Goal: Task Accomplishment & Management: Use online tool/utility

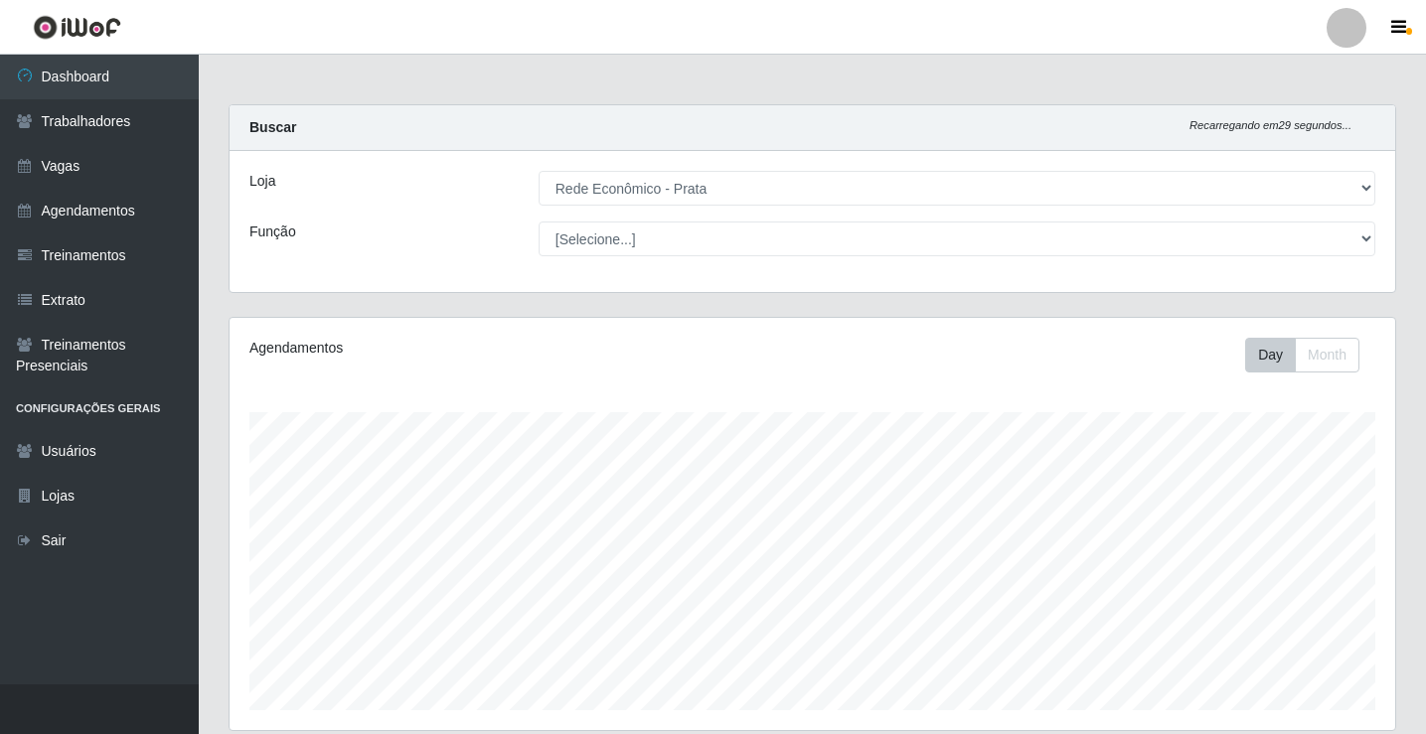
select select "192"
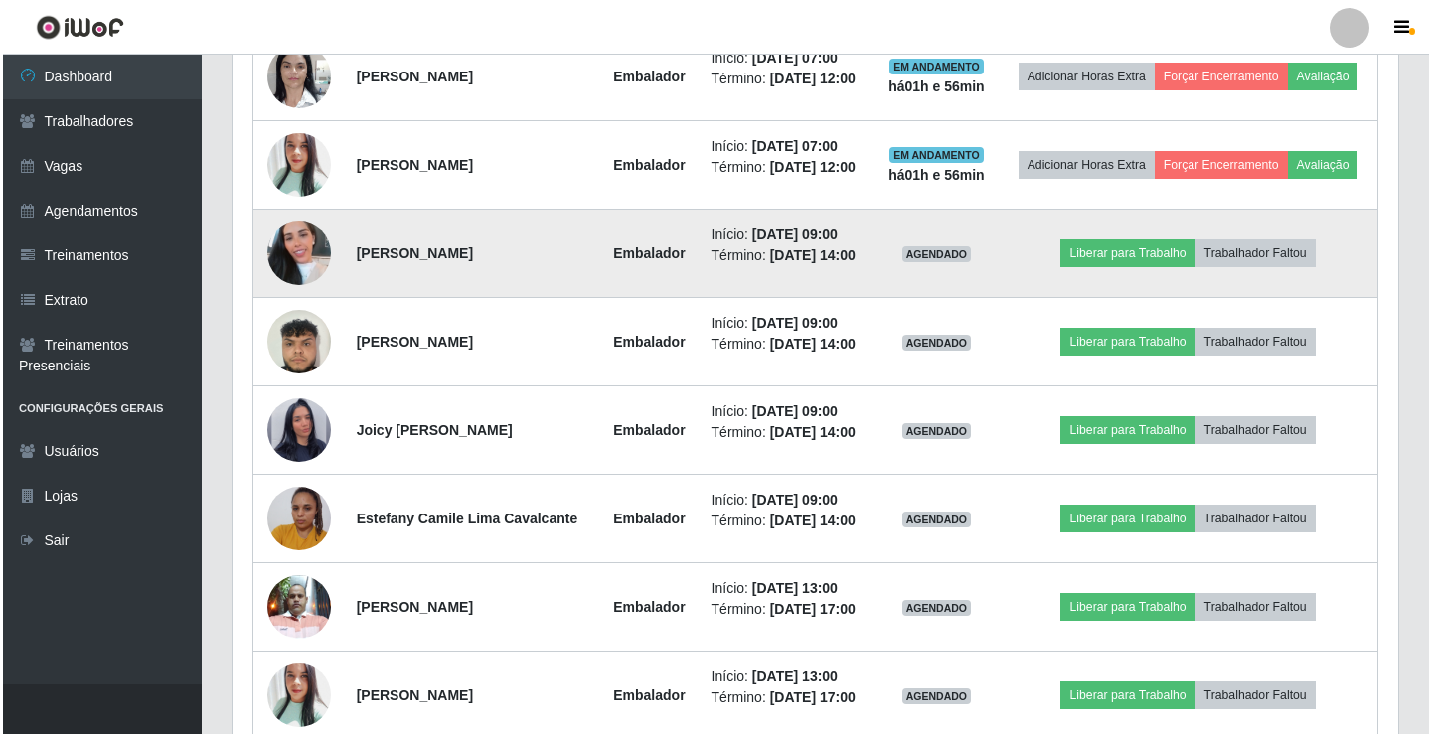
scroll to position [412, 1166]
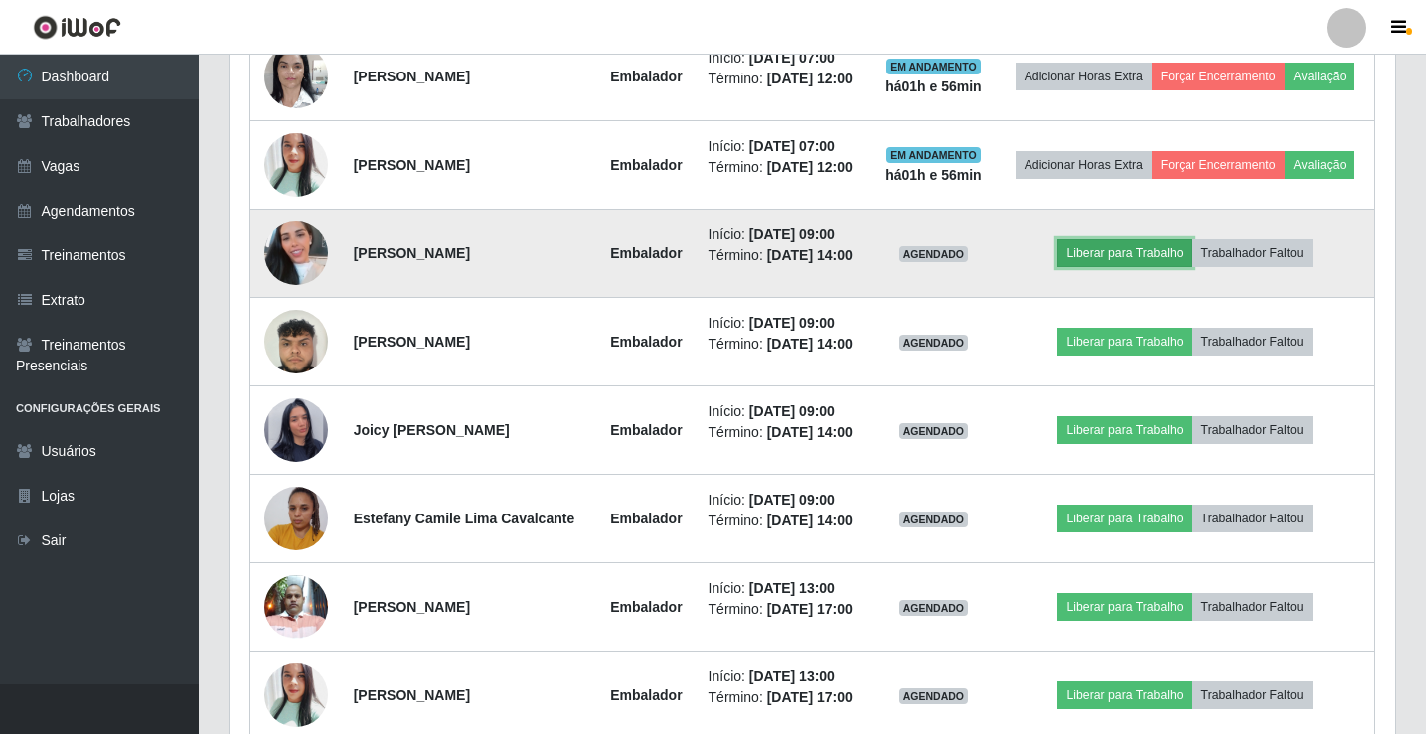
click at [1100, 267] on button "Liberar para Trabalho" at bounding box center [1124, 254] width 134 height 28
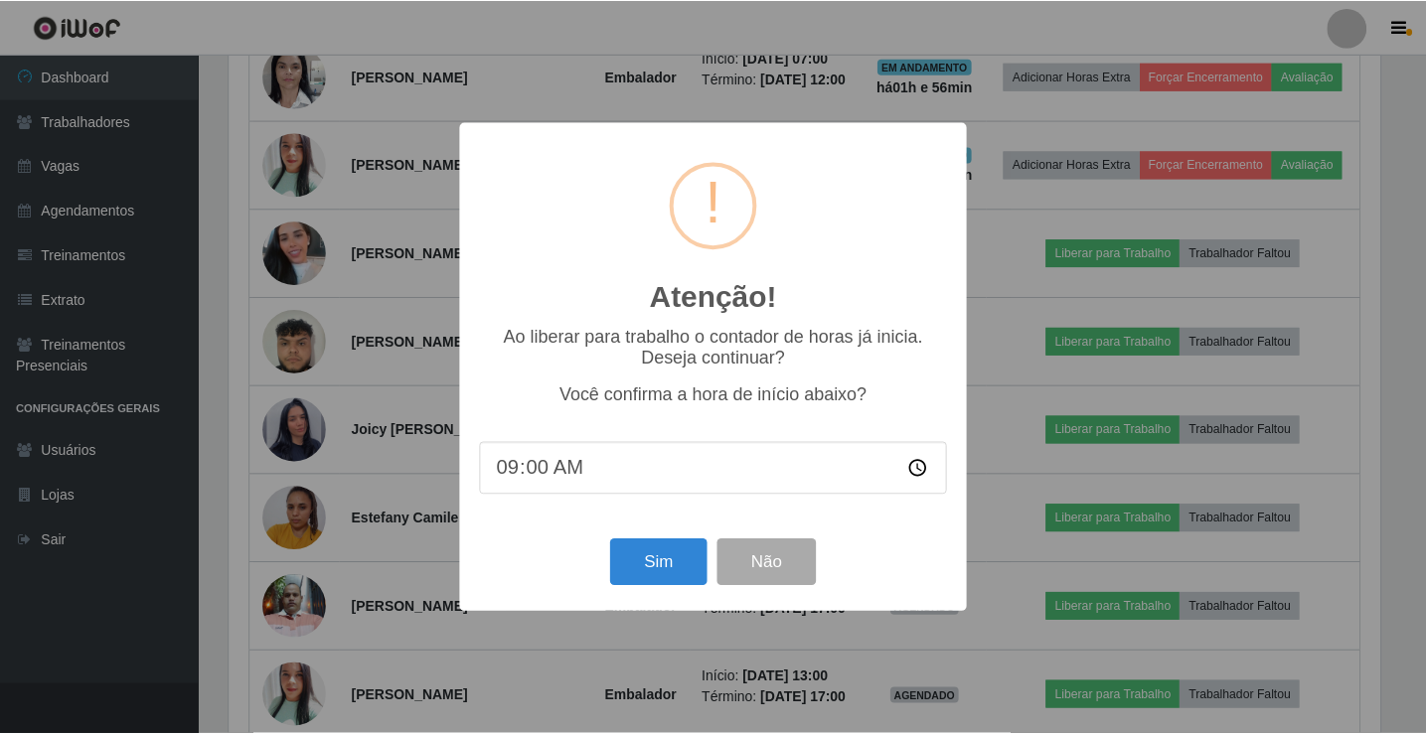
scroll to position [412, 1156]
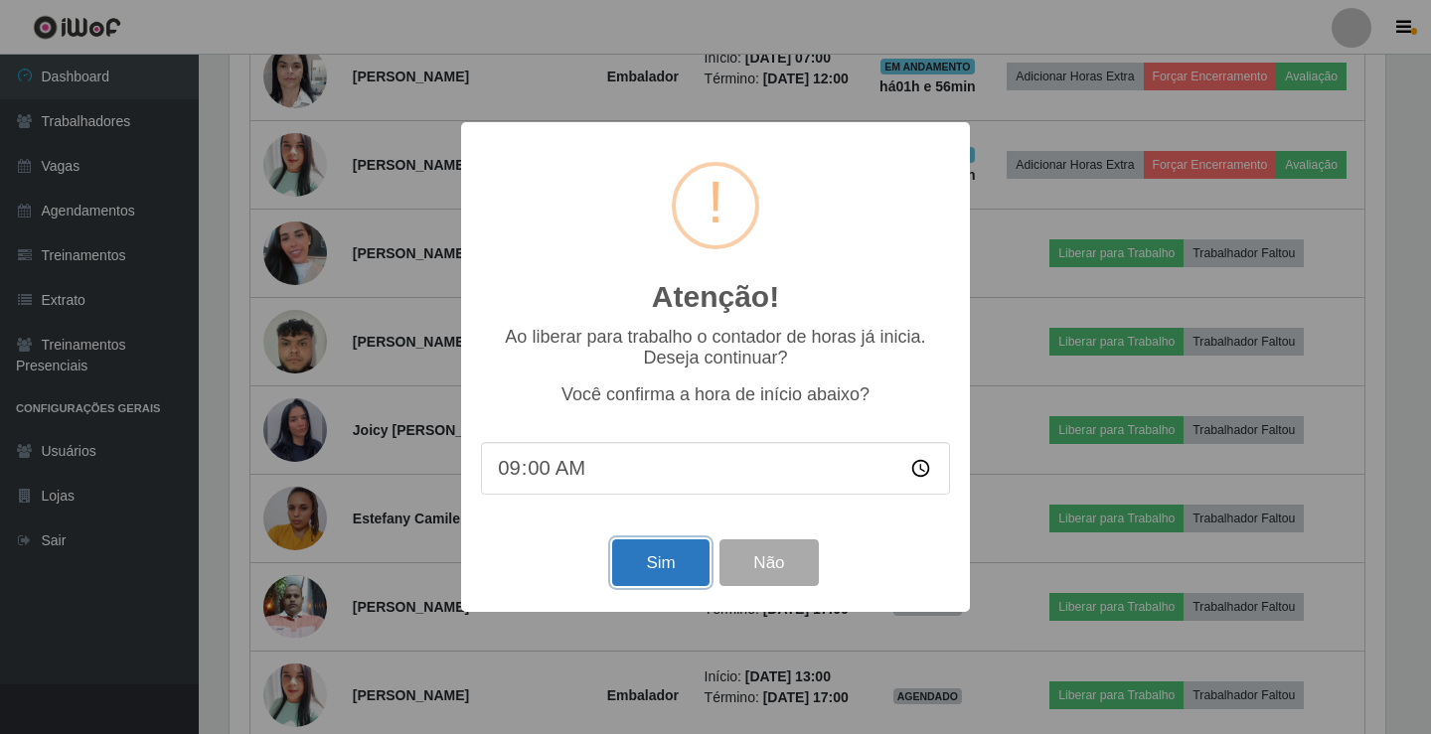
click at [667, 572] on button "Sim" at bounding box center [660, 563] width 96 height 47
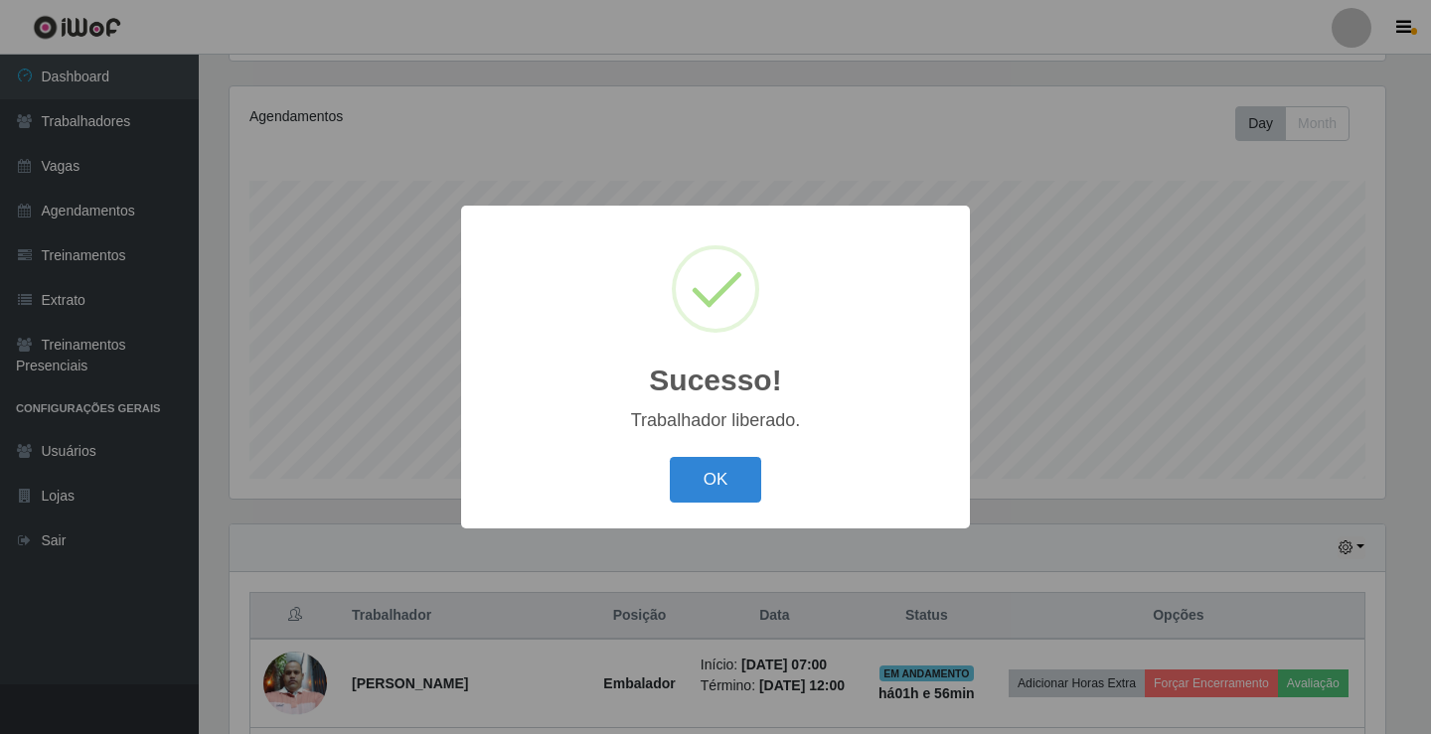
click at [720, 508] on div "OK Cancel" at bounding box center [715, 479] width 469 height 57
click at [721, 508] on div "OK Cancel" at bounding box center [715, 479] width 469 height 57
click at [733, 471] on button "OK" at bounding box center [716, 480] width 92 height 47
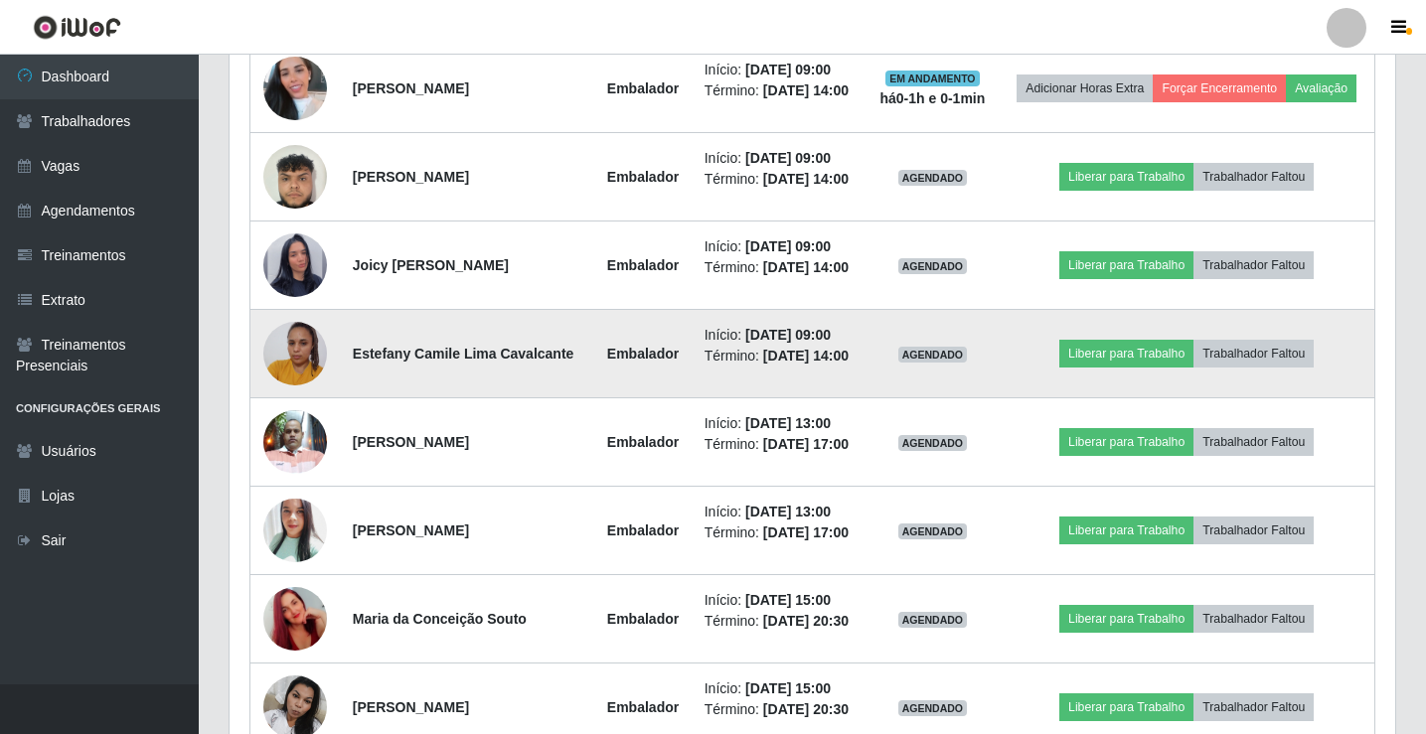
scroll to position [1126, 0]
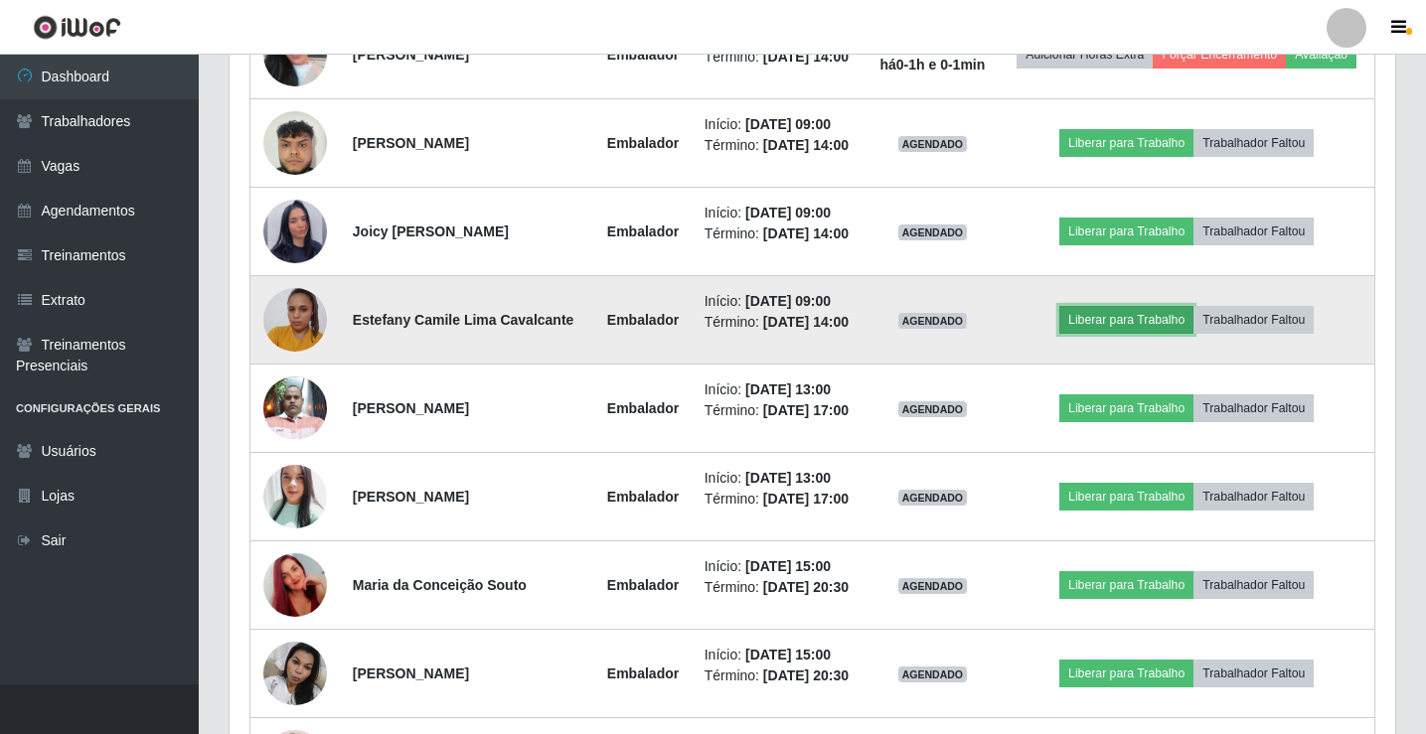
click at [1127, 334] on button "Liberar para Trabalho" at bounding box center [1126, 320] width 134 height 28
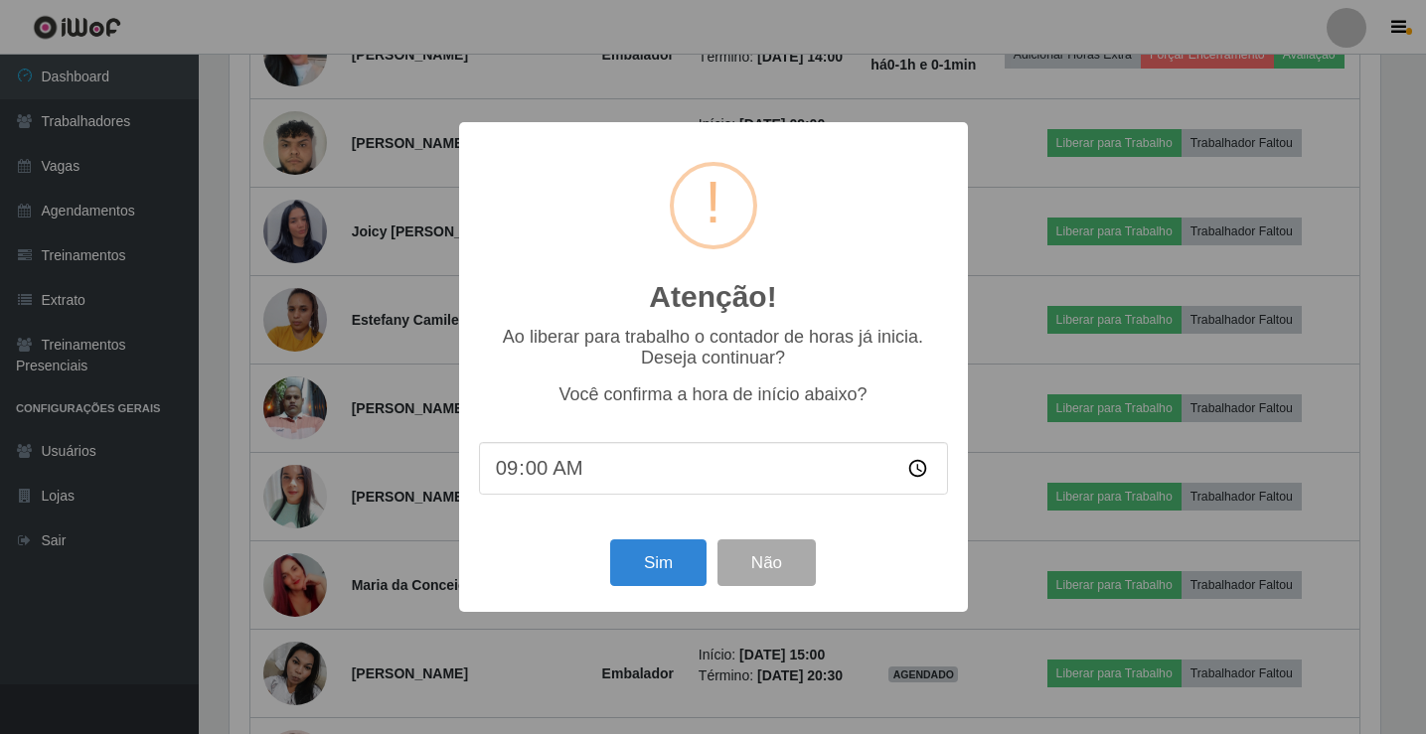
scroll to position [412, 1156]
click at [717, 564] on div "Sim Não" at bounding box center [715, 563] width 469 height 57
click at [701, 567] on button "Sim" at bounding box center [660, 563] width 96 height 47
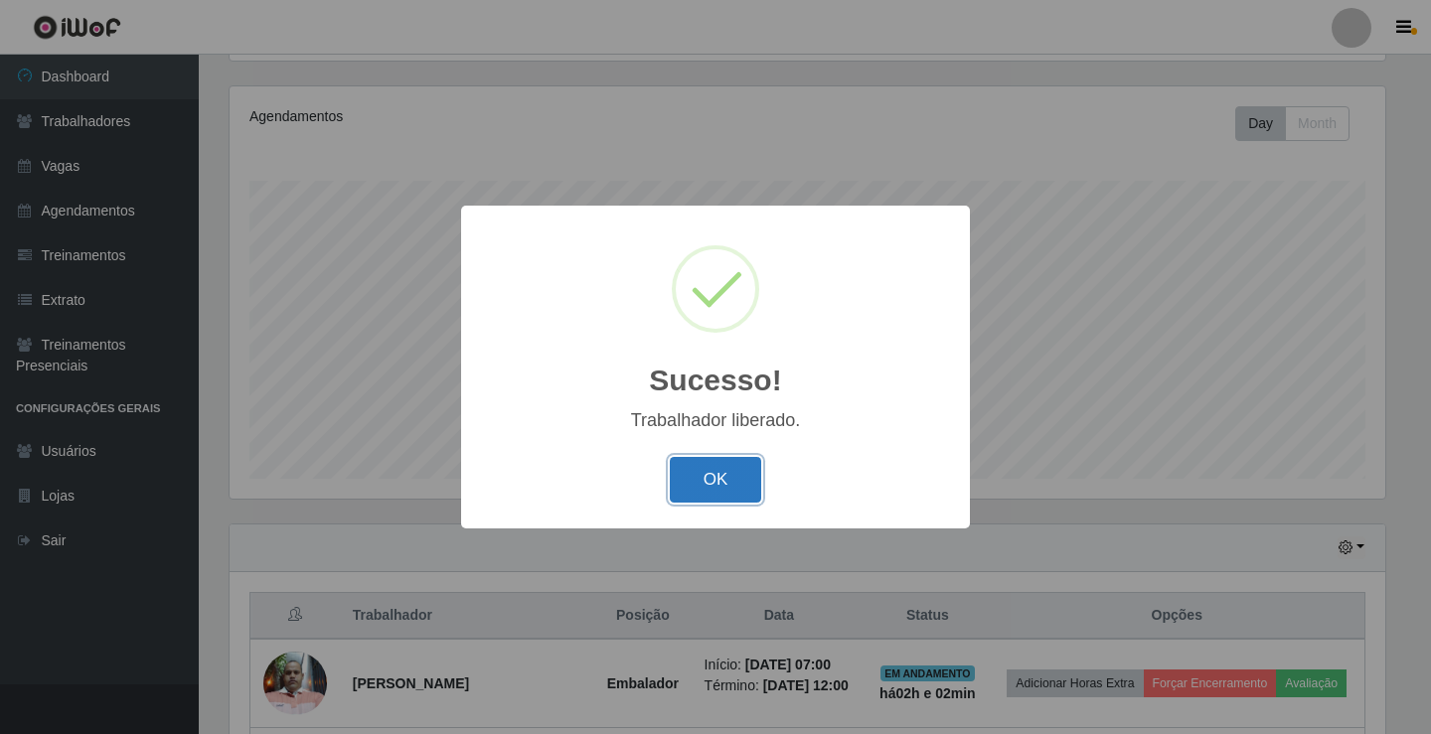
click at [730, 473] on button "OK" at bounding box center [716, 480] width 92 height 47
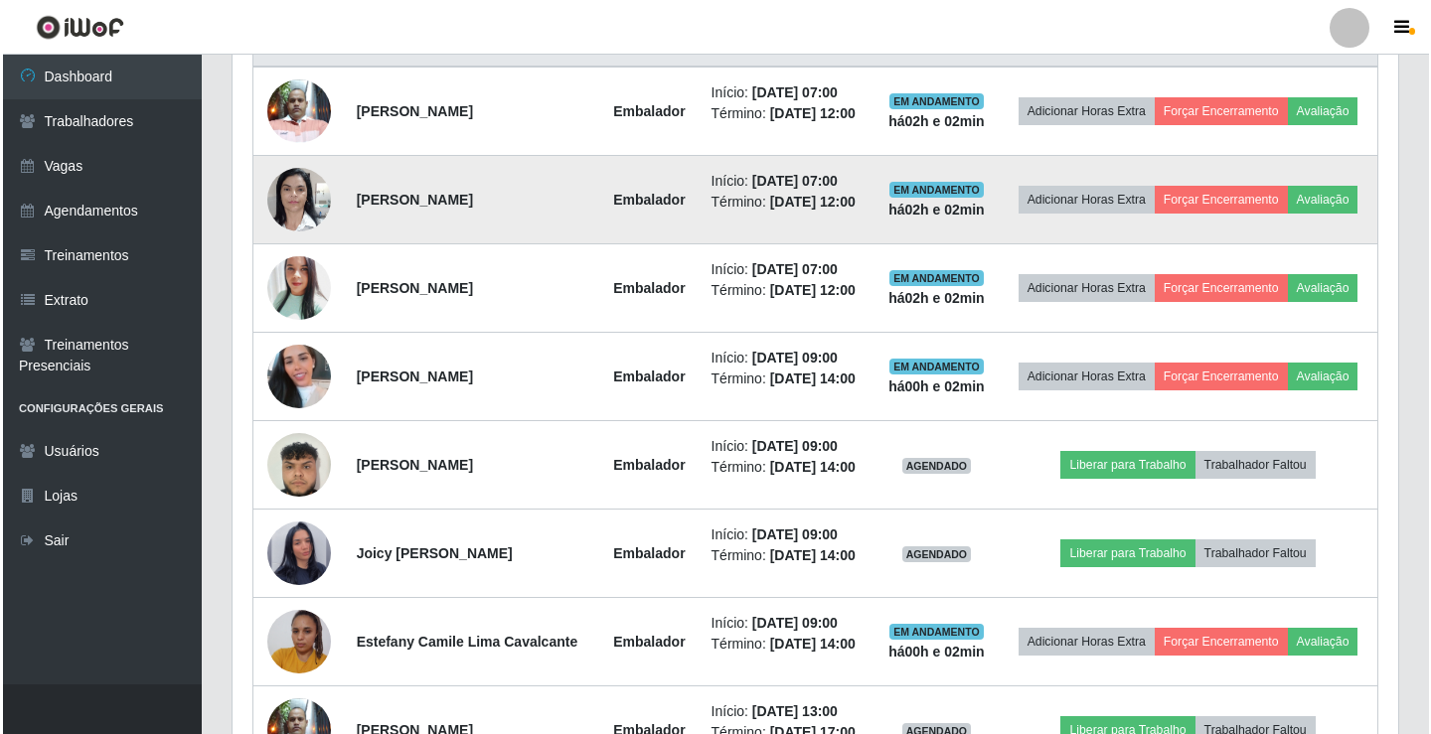
scroll to position [1027, 0]
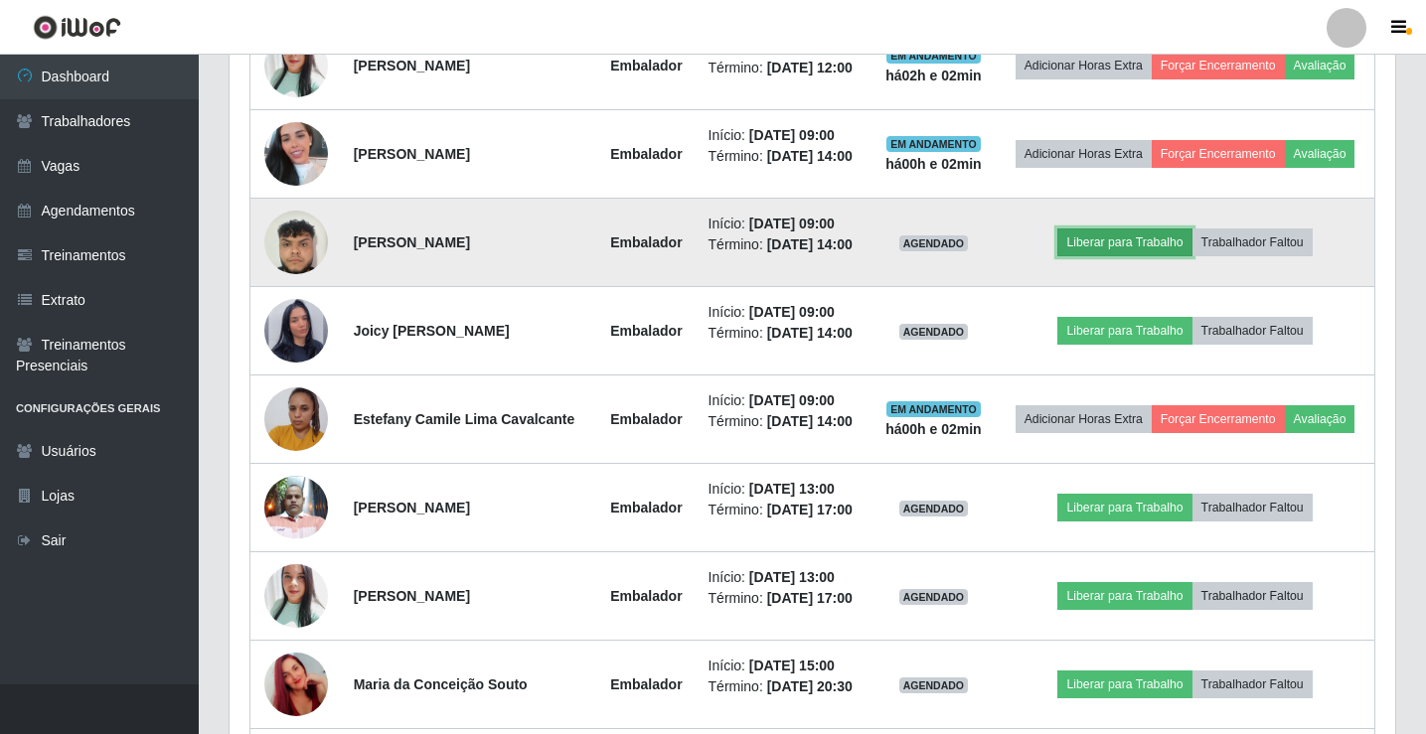
click at [1118, 256] on button "Liberar para Trabalho" at bounding box center [1124, 243] width 134 height 28
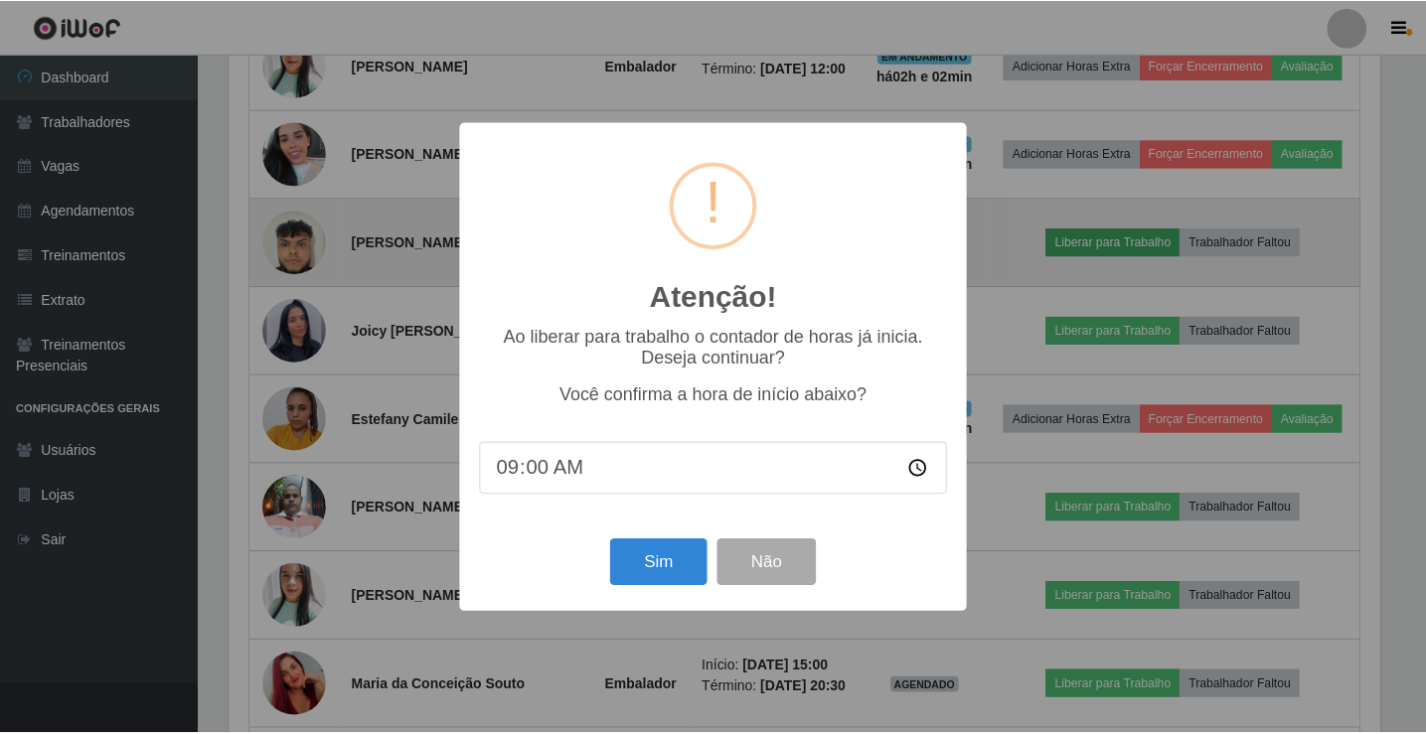
scroll to position [412, 1156]
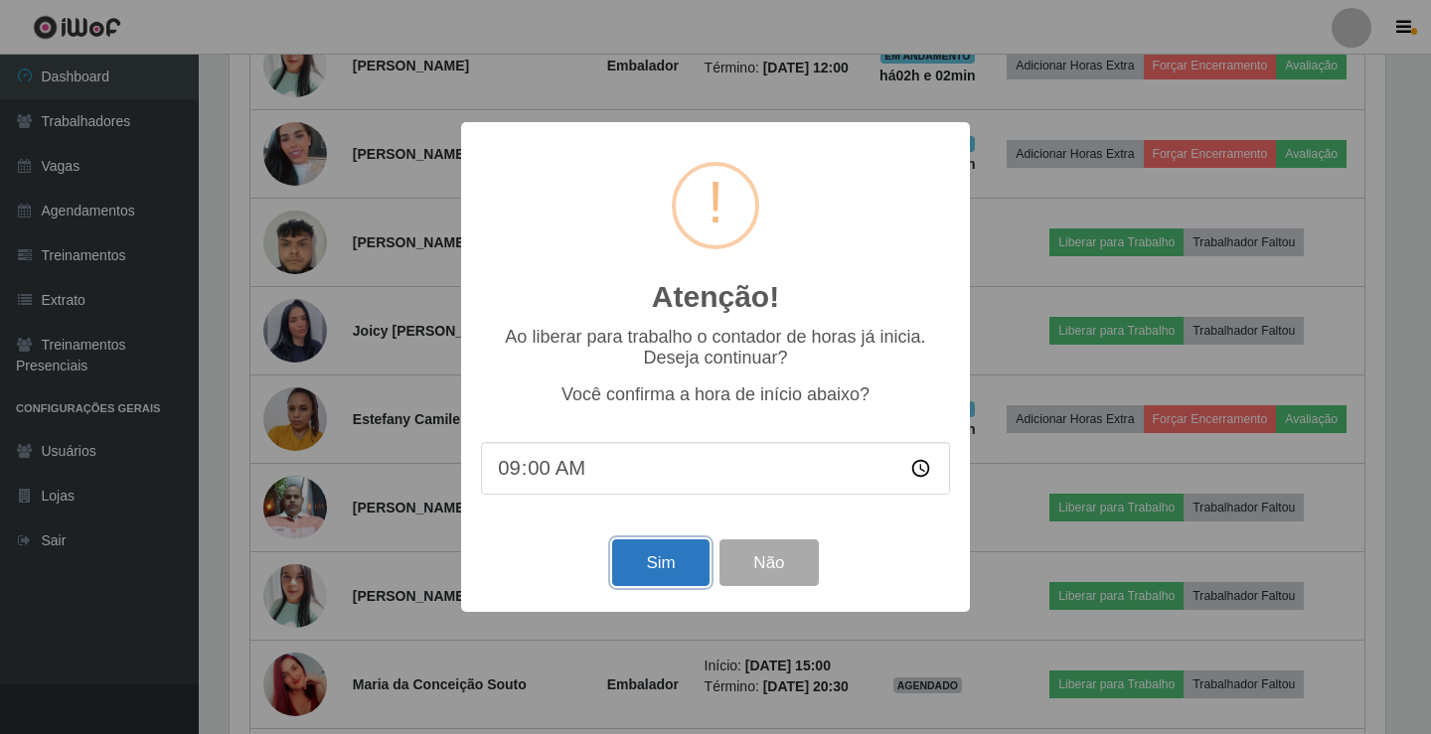
click at [660, 552] on button "Sim" at bounding box center [660, 563] width 96 height 47
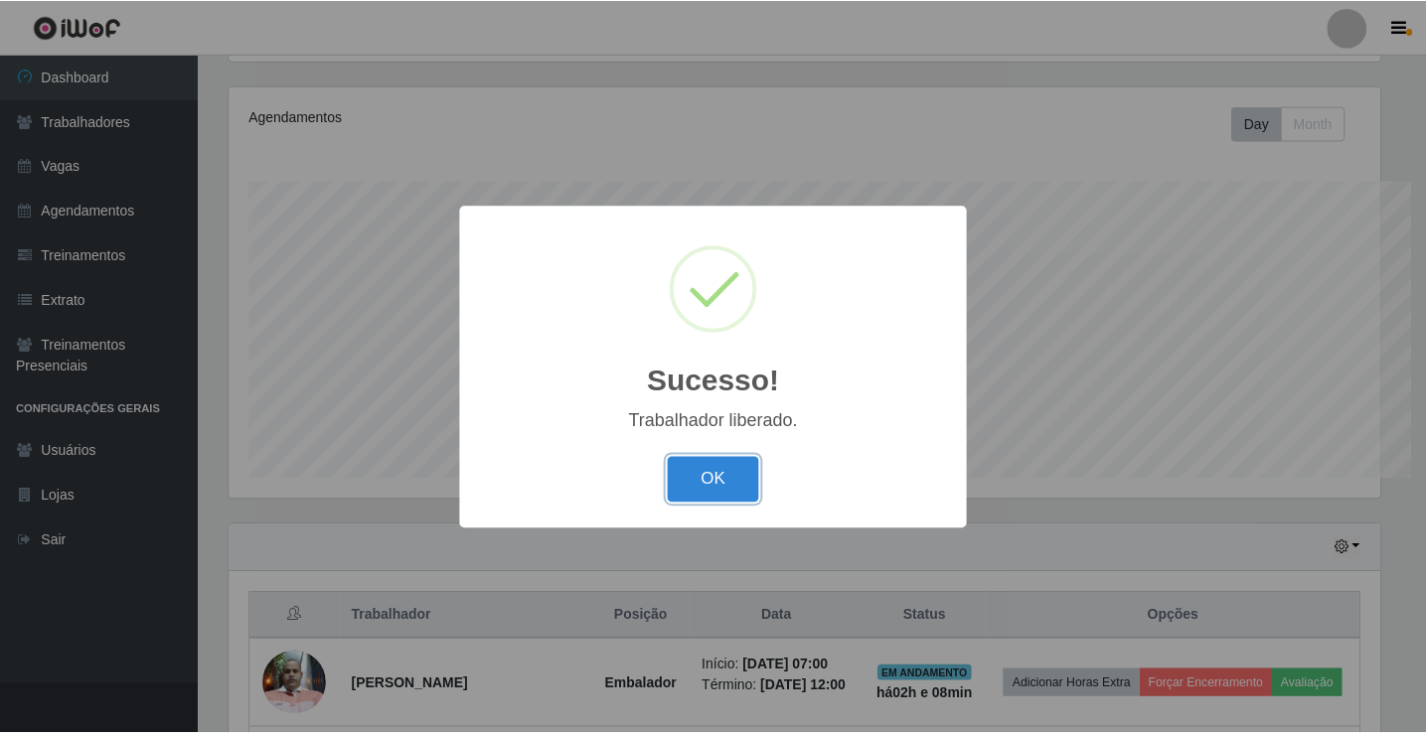
scroll to position [993469, 992725]
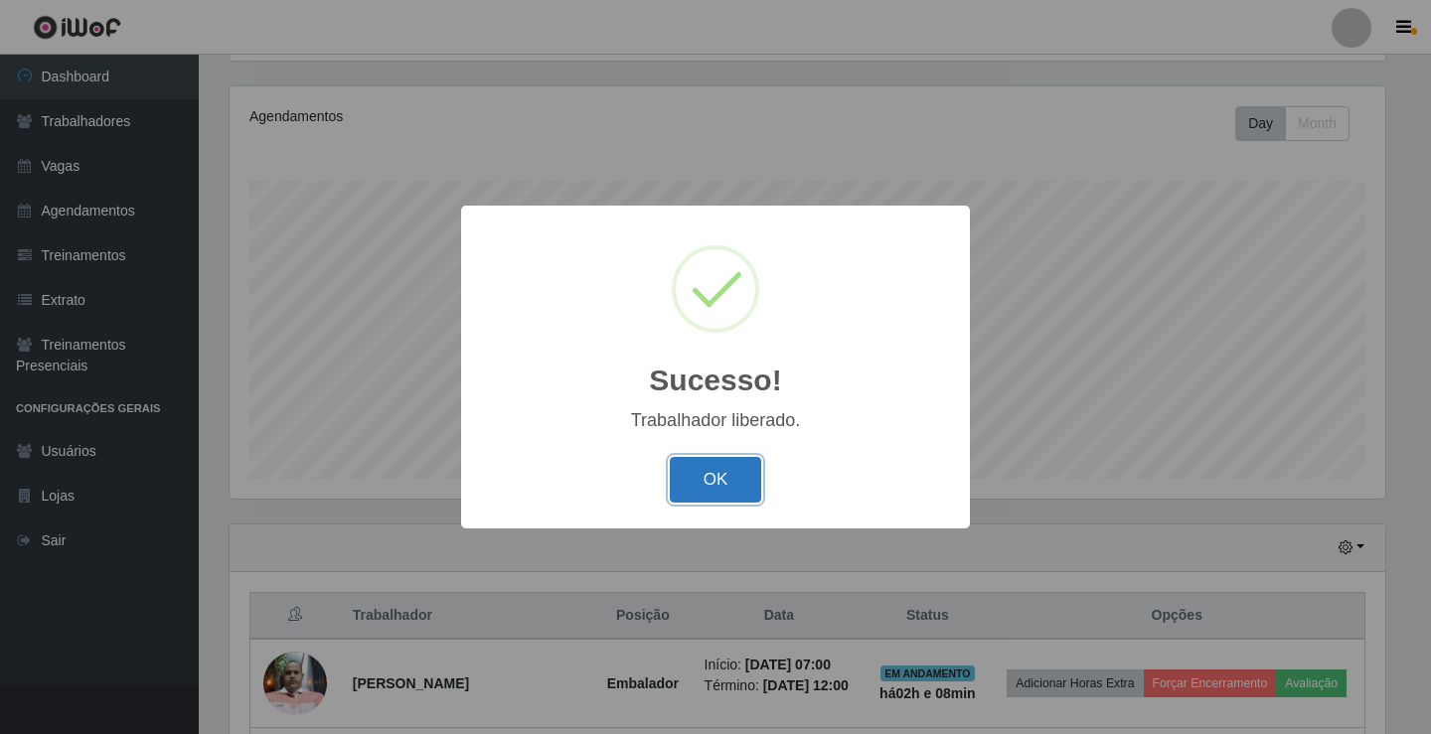
click at [693, 493] on button "OK" at bounding box center [716, 480] width 92 height 47
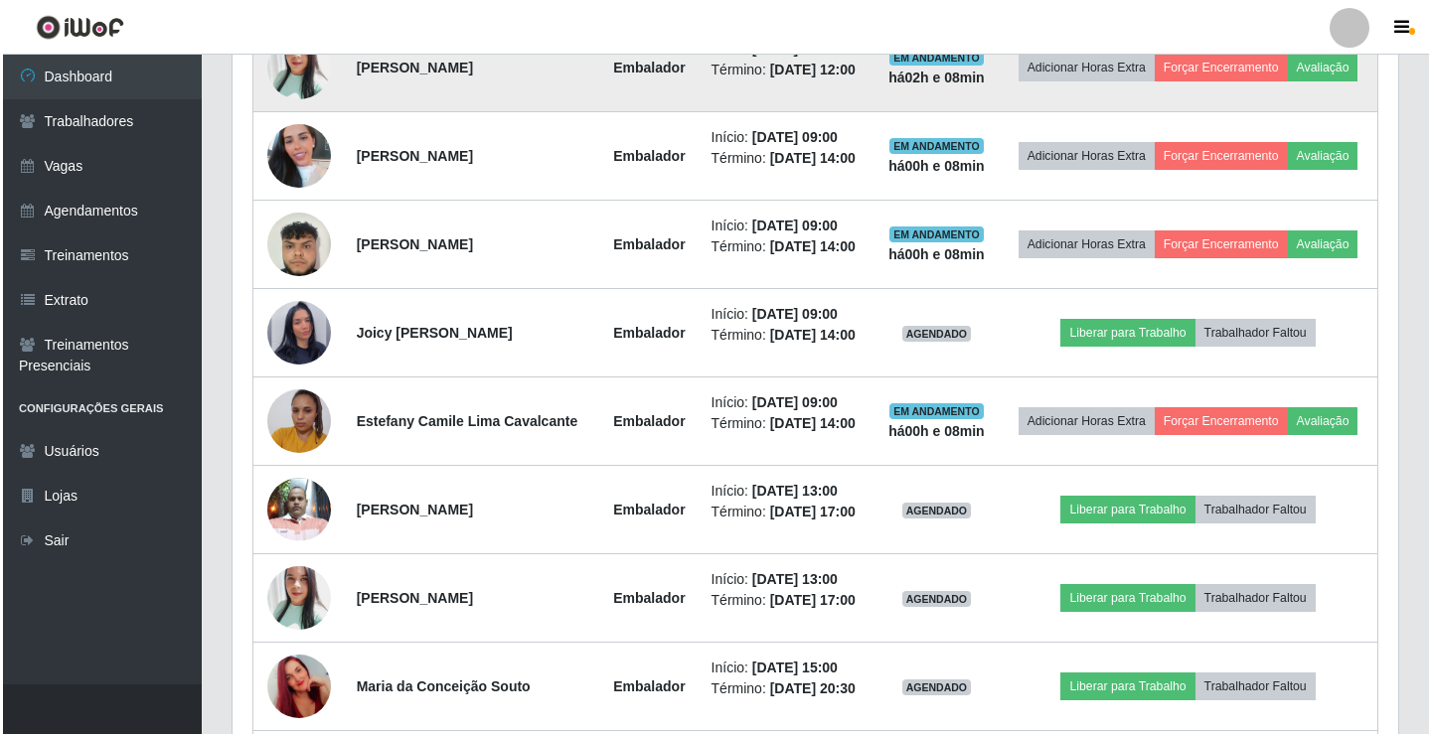
scroll to position [1027, 0]
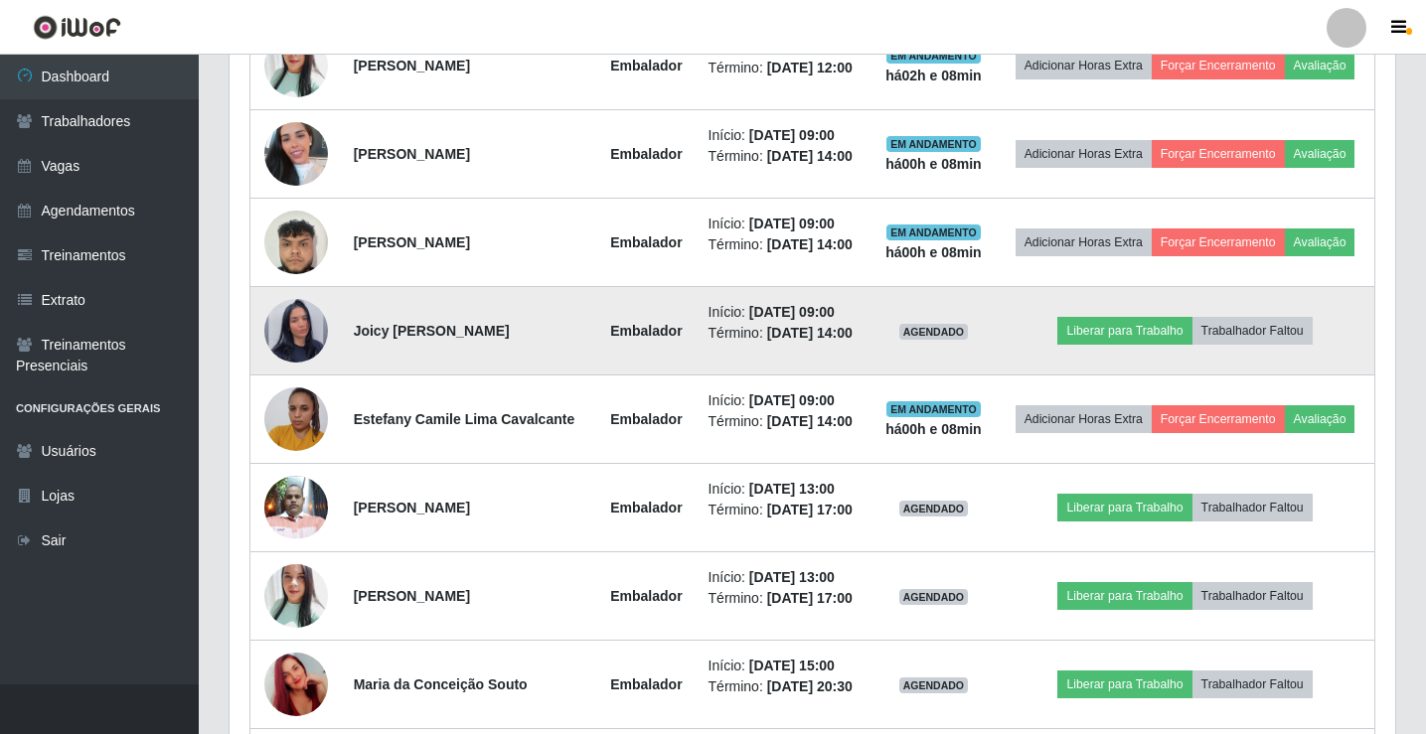
click at [1155, 376] on td "Liberar para Trabalho Trabalhador Faltou" at bounding box center [1185, 331] width 379 height 88
click at [1159, 345] on button "Liberar para Trabalho" at bounding box center [1124, 331] width 134 height 28
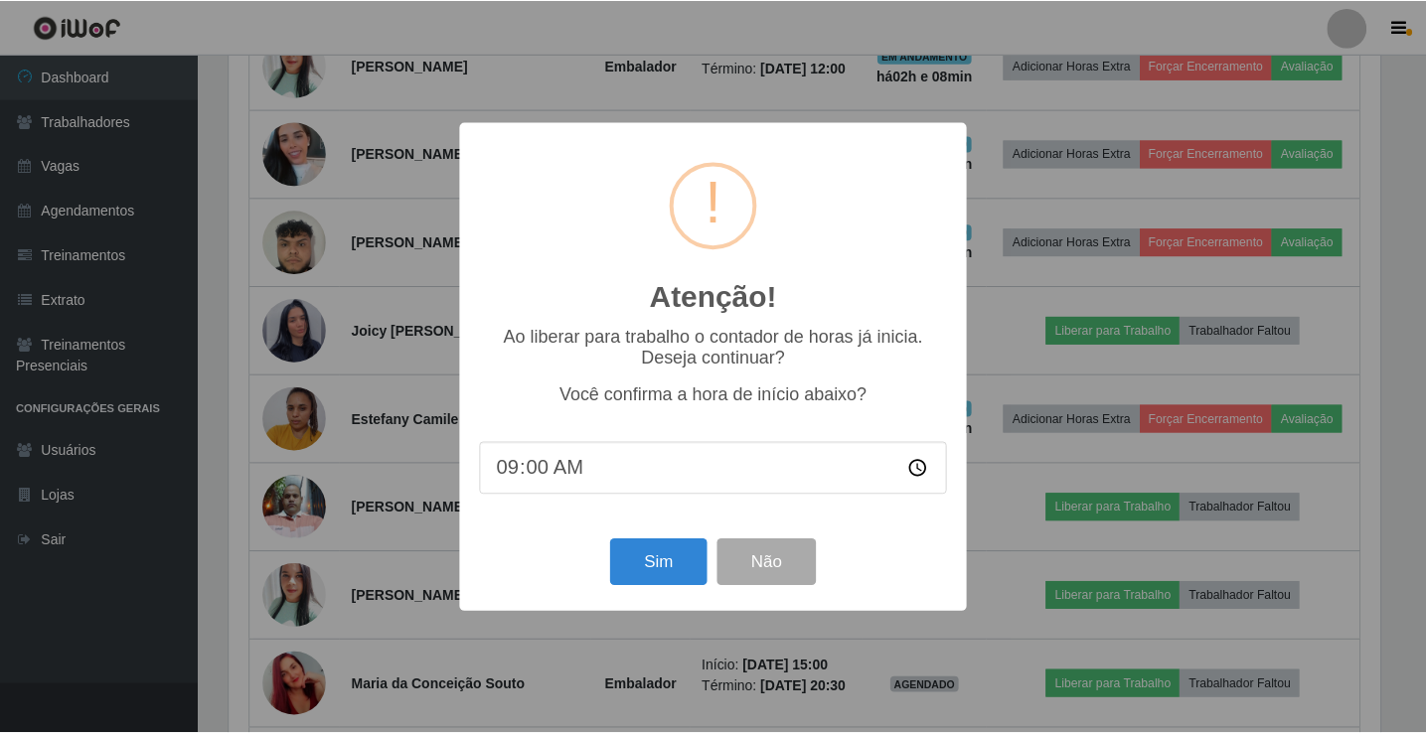
scroll to position [412, 1156]
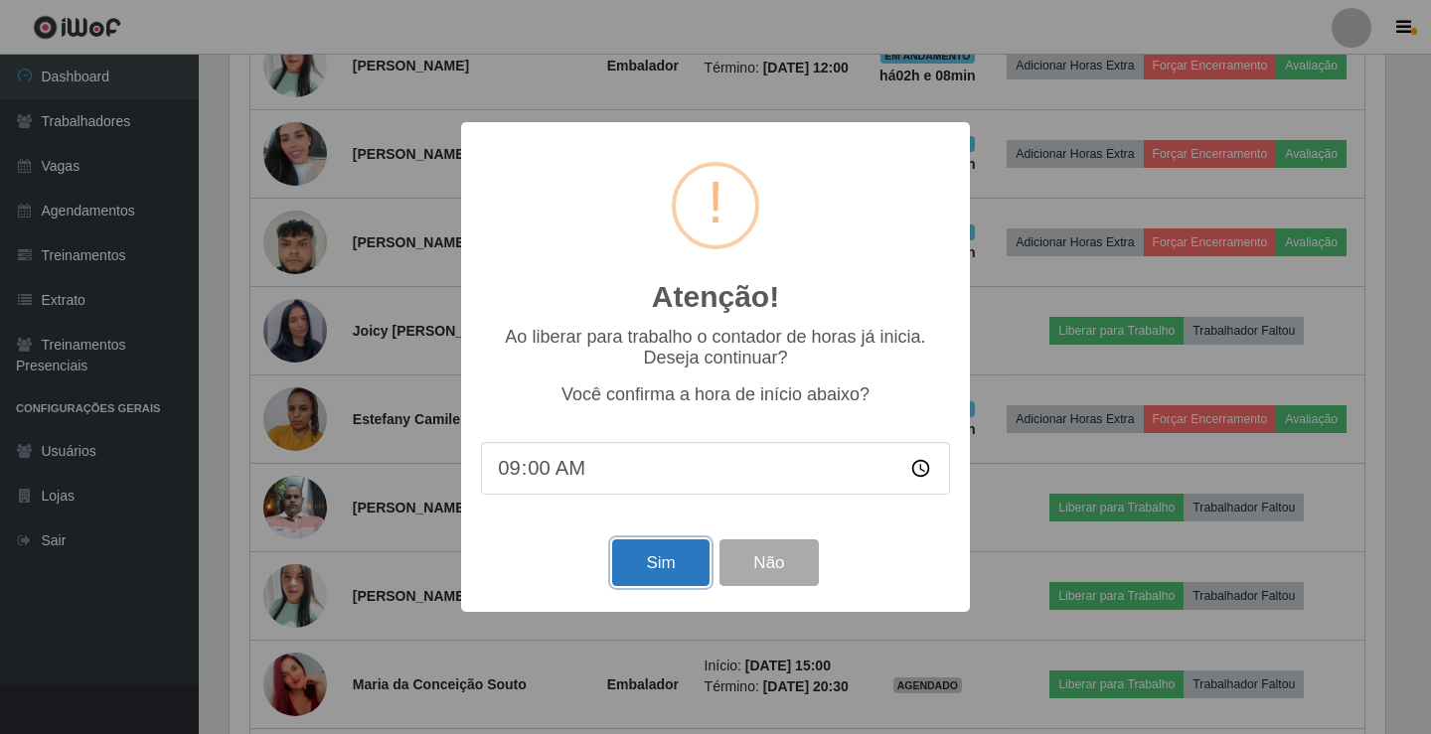
click at [667, 574] on button "Sim" at bounding box center [660, 563] width 96 height 47
